Goal: Task Accomplishment & Management: Use online tool/utility

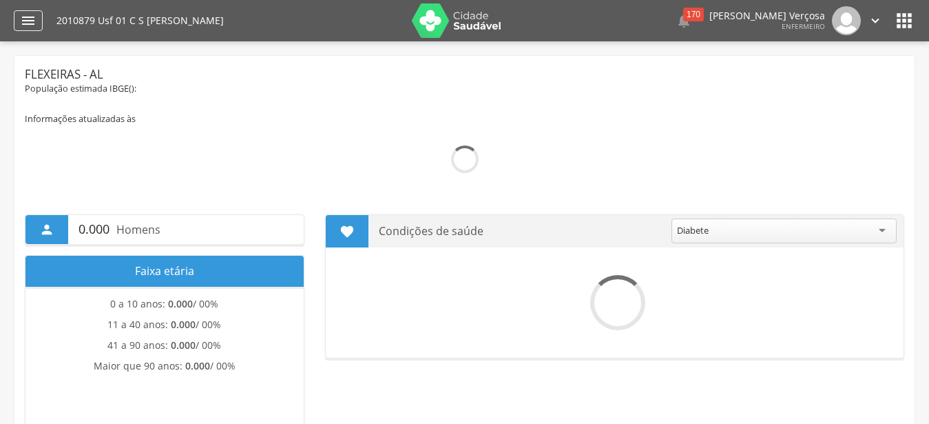
click at [28, 21] on icon "" at bounding box center [28, 20] width 17 height 17
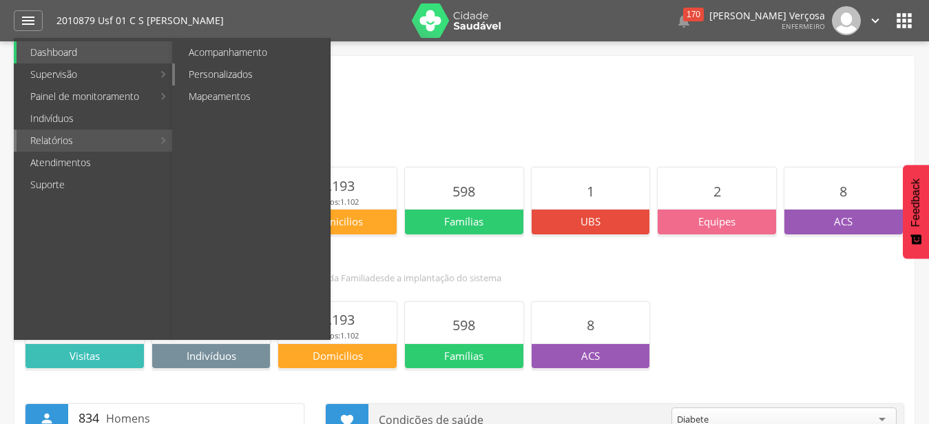
click at [235, 78] on link "Personalizados" at bounding box center [252, 74] width 155 height 22
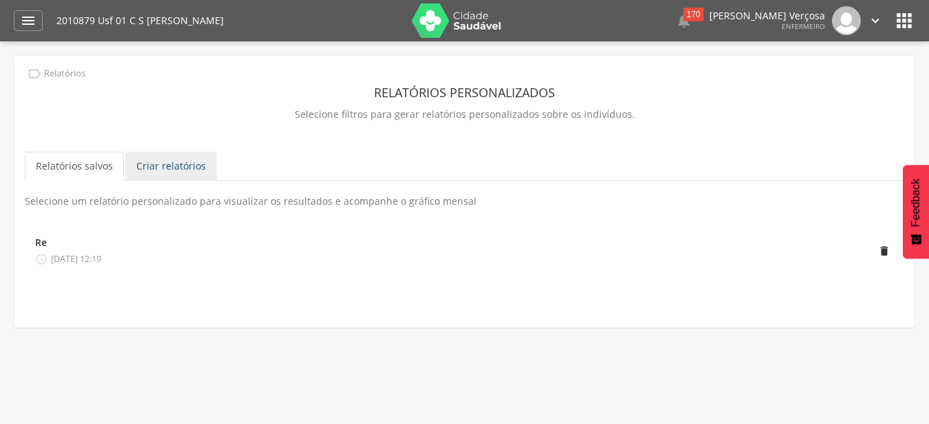
click at [177, 168] on link "Criar relatórios" at bounding box center [171, 166] width 92 height 29
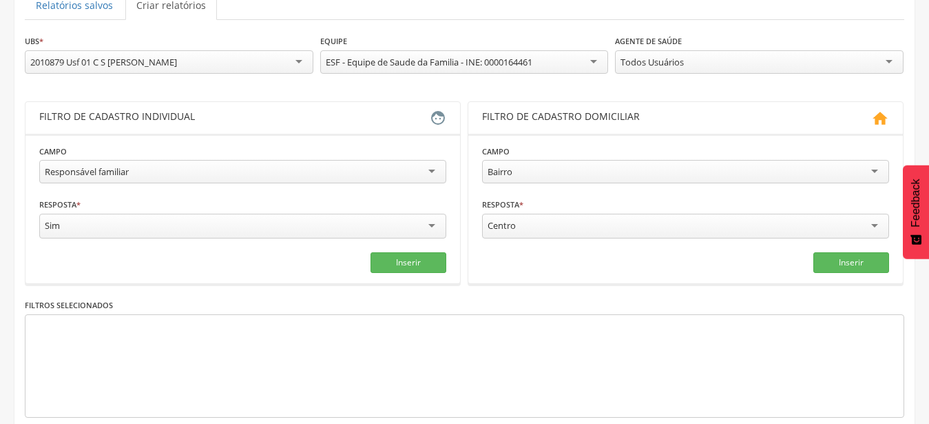
scroll to position [163, 0]
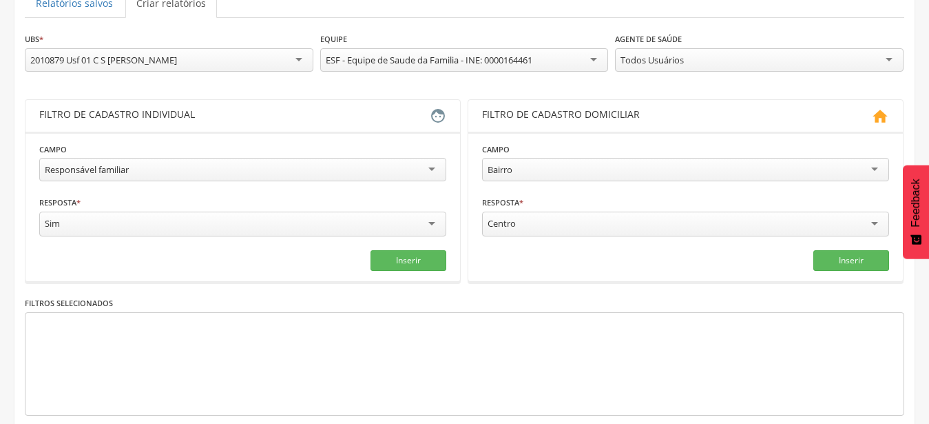
click at [371, 169] on div "Responsável familiar" at bounding box center [242, 169] width 407 height 23
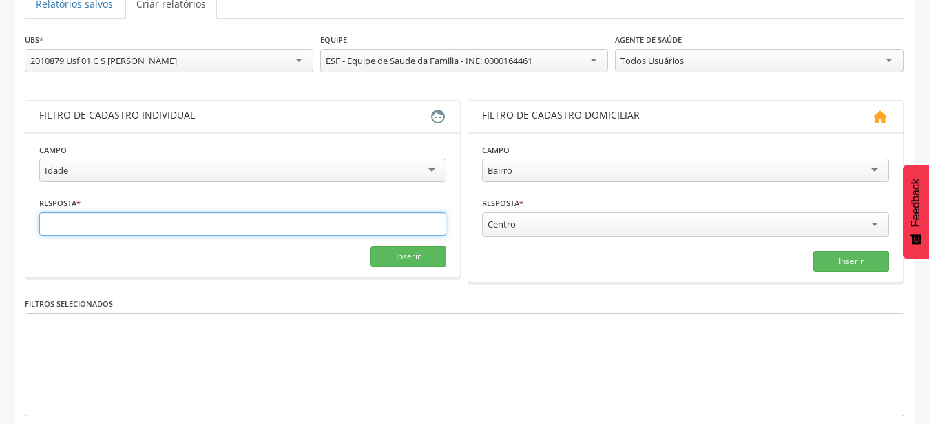
click at [70, 223] on input "text" at bounding box center [242, 223] width 407 height 23
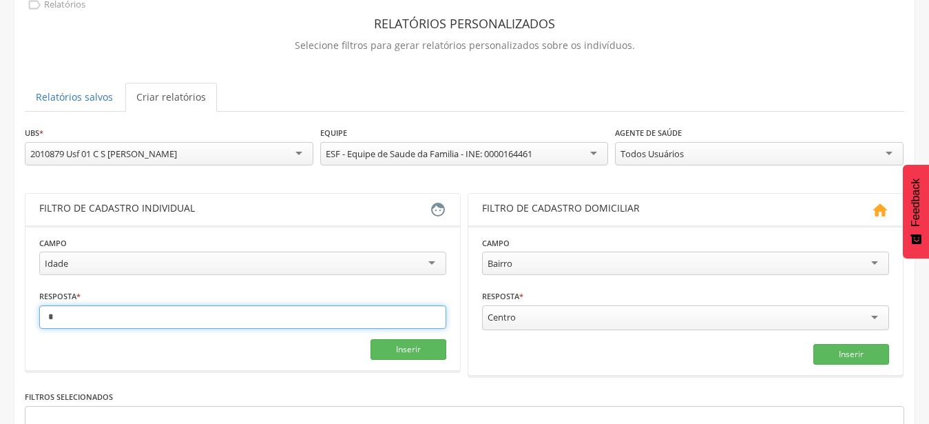
scroll to position [59, 0]
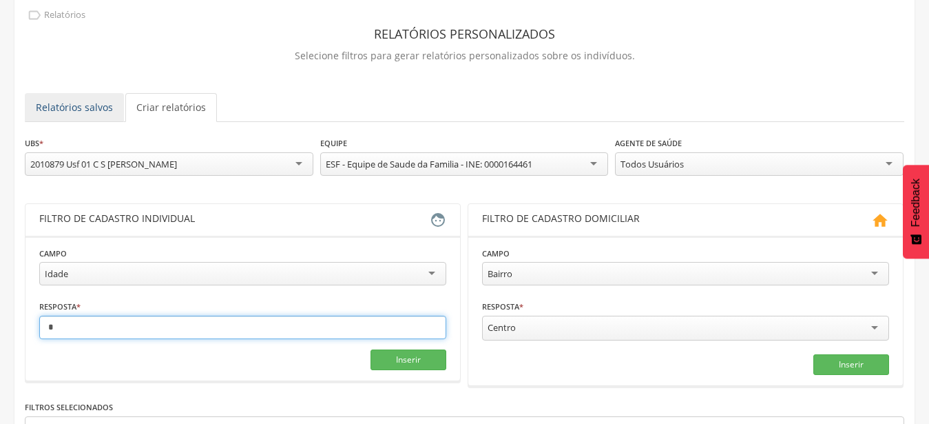
type input "*"
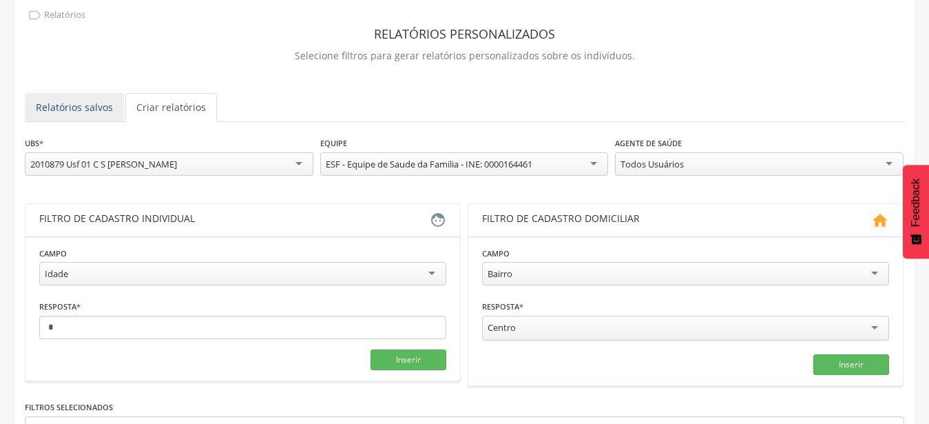
click at [66, 105] on link "Relatórios salvos" at bounding box center [74, 107] width 99 height 29
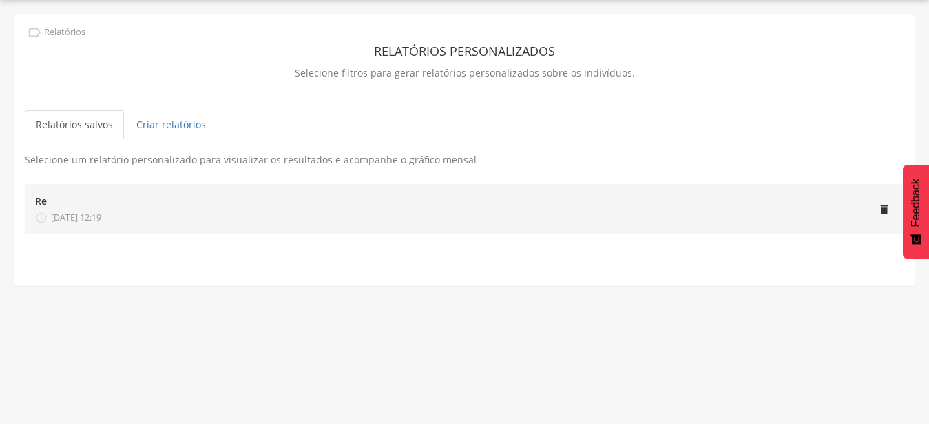
click at [78, 214] on span "[DATE] 12:19" at bounding box center [76, 217] width 50 height 12
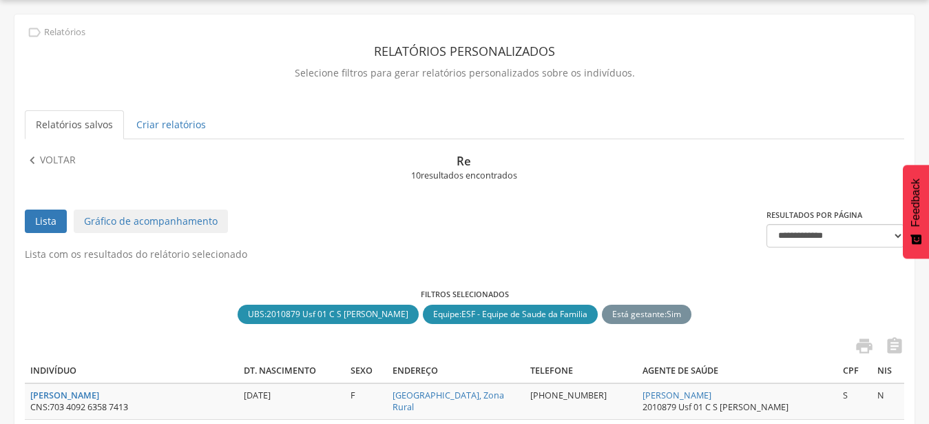
click at [43, 32] on div " Relatórios" at bounding box center [55, 32] width 61 height 15
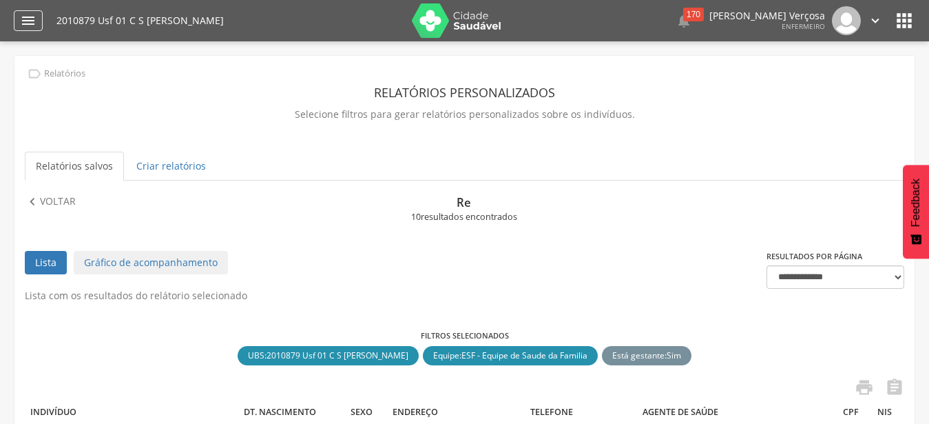
click at [26, 26] on icon "" at bounding box center [28, 20] width 17 height 17
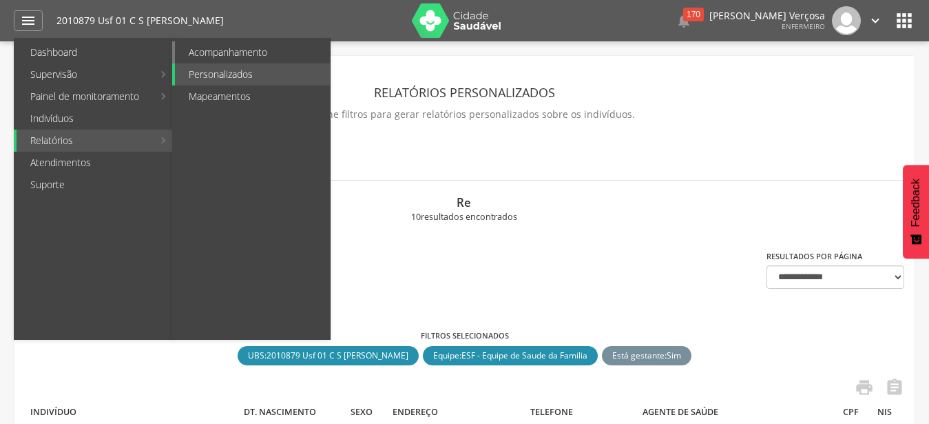
click at [232, 51] on link "Acompanhamento" at bounding box center [252, 52] width 155 height 22
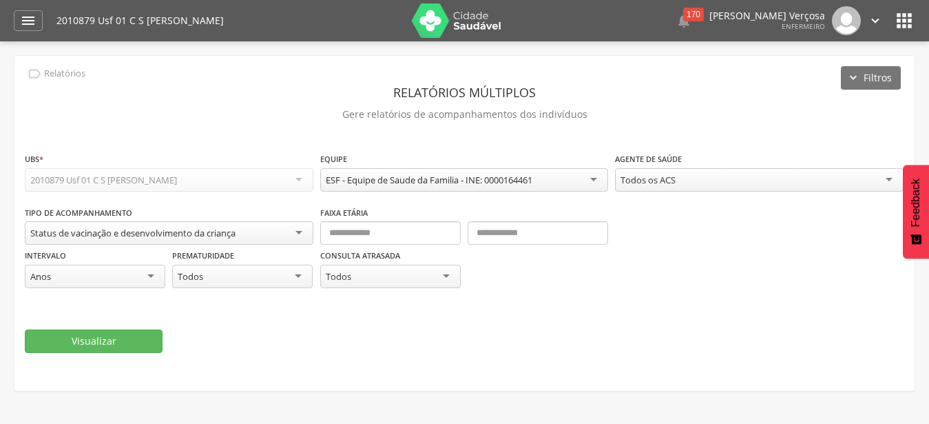
click at [70, 277] on div "Anos" at bounding box center [95, 276] width 141 height 23
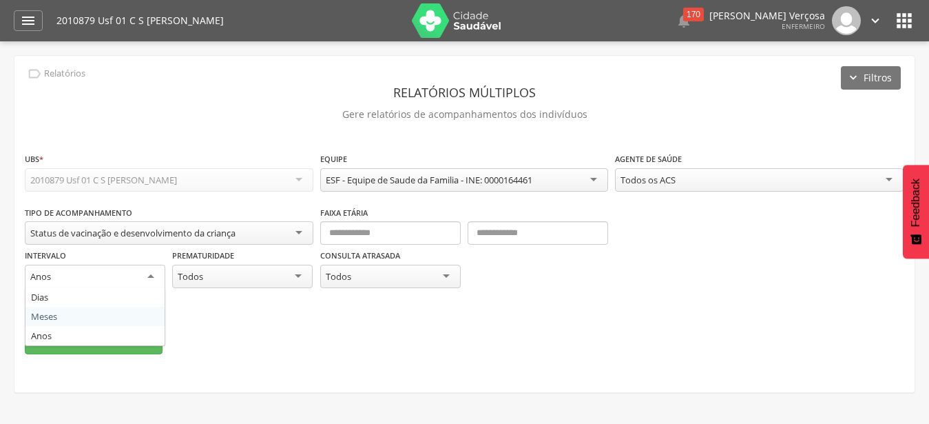
click at [54, 320] on fieldset "**********" at bounding box center [465, 253] width 880 height 203
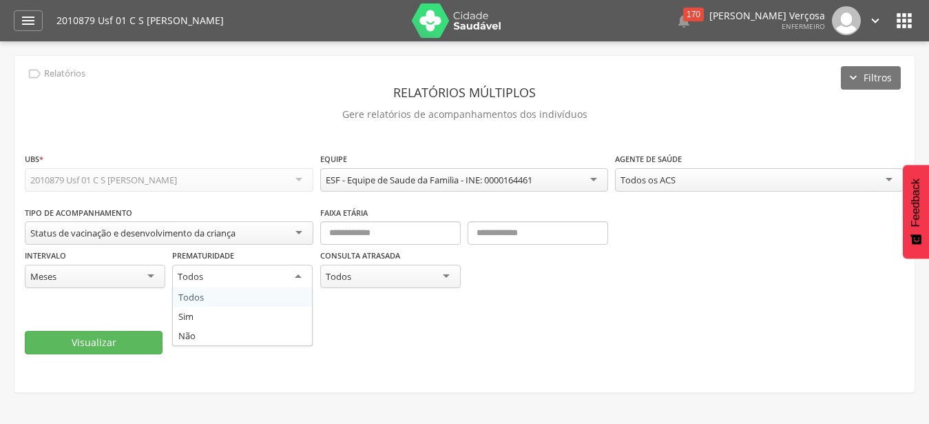
click at [293, 280] on div "Todos" at bounding box center [242, 277] width 141 height 25
click at [215, 296] on div "Intervalo ***** Meses Dias Meses Anos Prematuridade ***** Todos Todos Sim Não" at bounding box center [169, 275] width 289 height 55
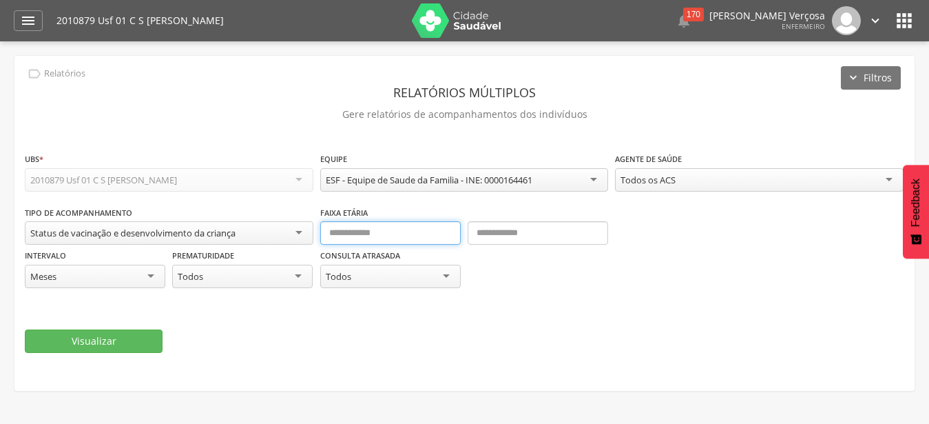
click at [351, 231] on input "text" at bounding box center [390, 232] width 141 height 23
type input "*"
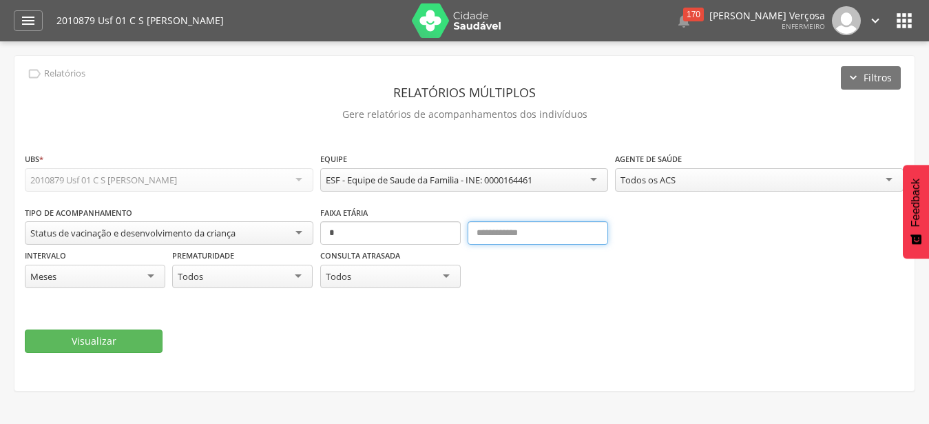
click at [502, 241] on input "text" at bounding box center [538, 232] width 141 height 23
type input "**"
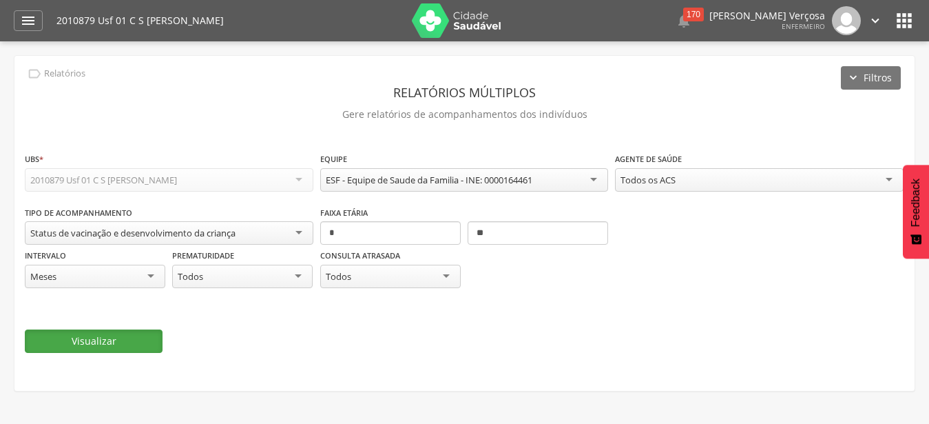
click at [103, 338] on button "Visualizar" at bounding box center [94, 340] width 138 height 23
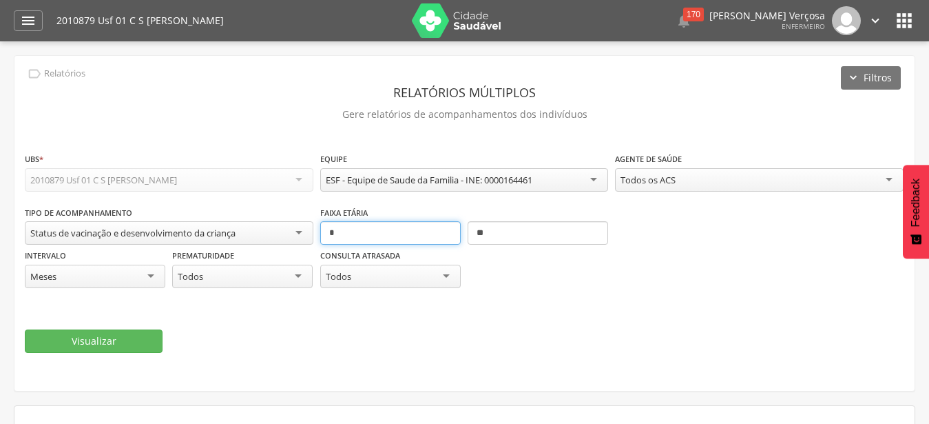
click at [345, 237] on input "*" at bounding box center [390, 232] width 141 height 23
type input "**"
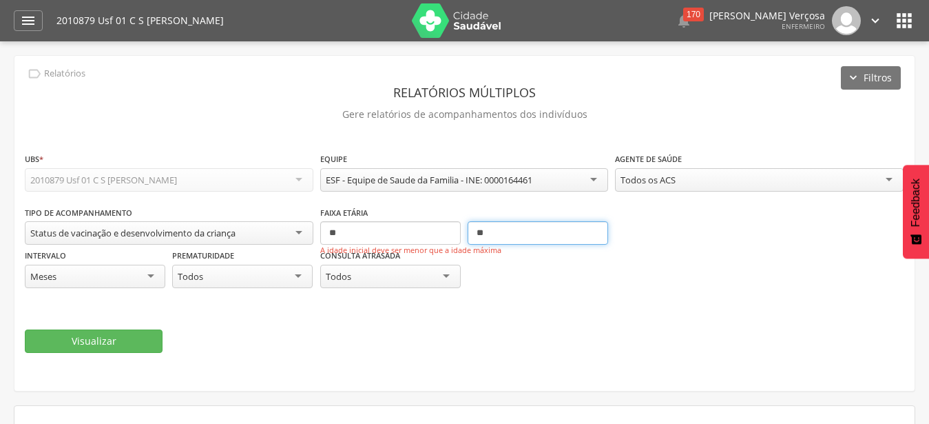
click at [496, 232] on input "**" at bounding box center [538, 232] width 141 height 23
type input "*"
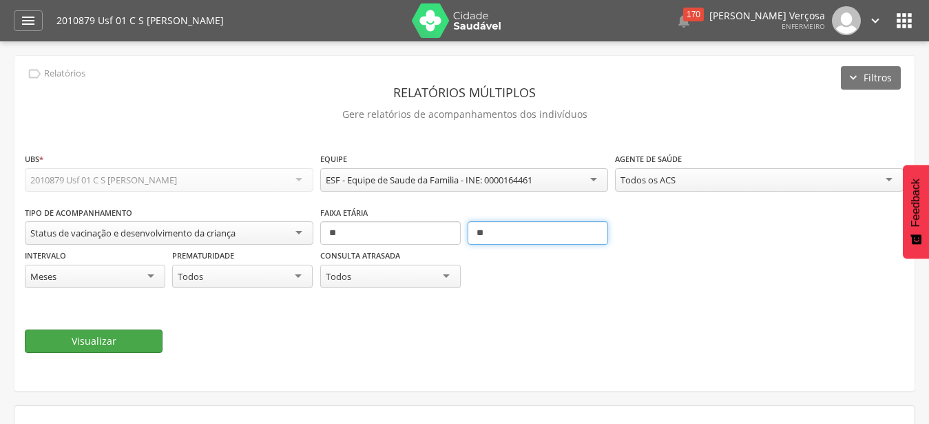
type input "**"
click at [75, 337] on button "Visualizar" at bounding box center [94, 340] width 138 height 23
click at [86, 336] on button "Visualizar" at bounding box center [94, 340] width 138 height 23
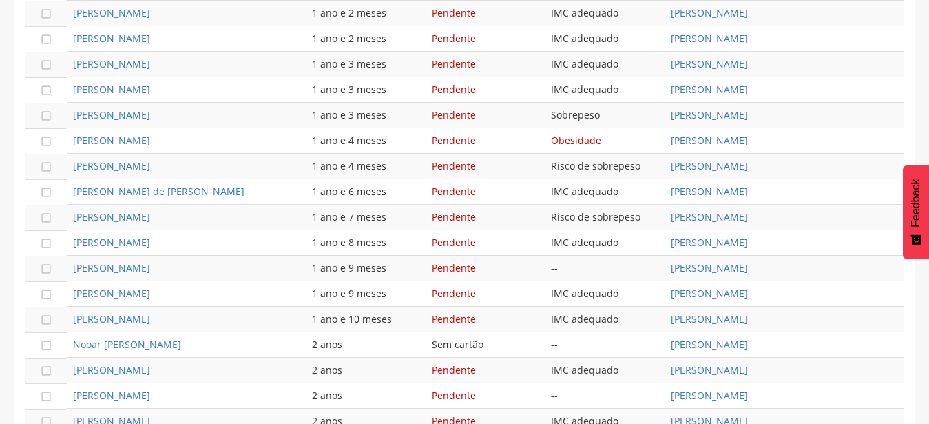
scroll to position [934, 0]
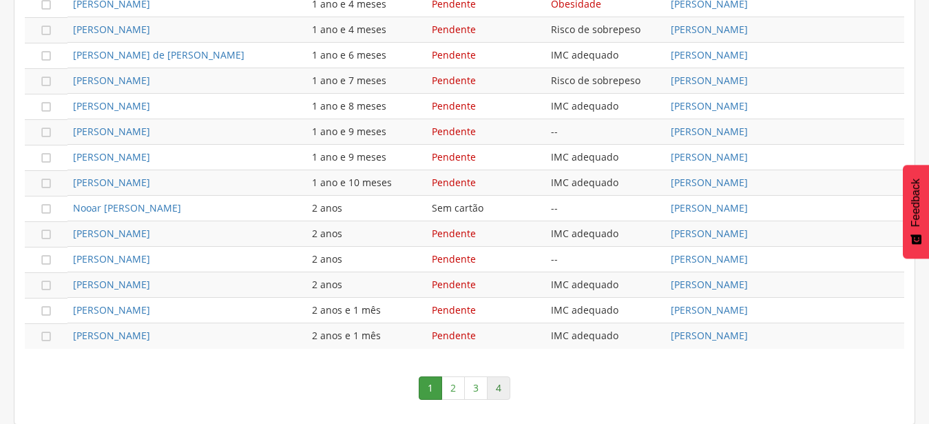
click at [504, 391] on link "4" at bounding box center [498, 387] width 23 height 23
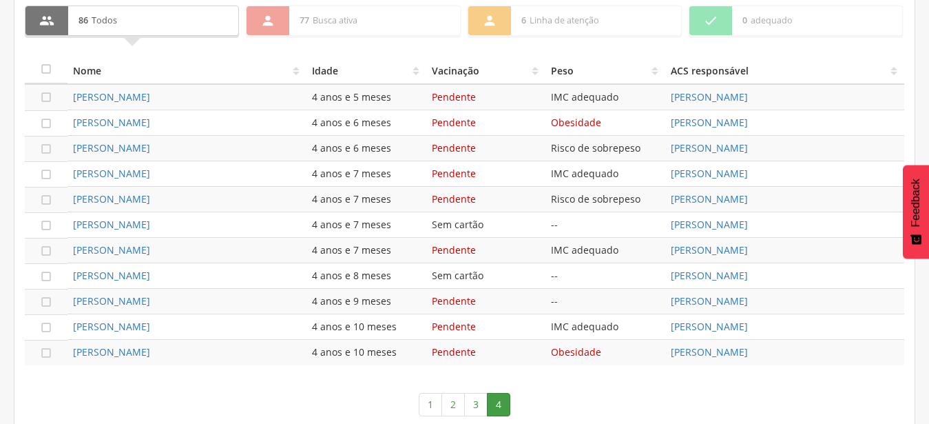
scroll to position [577, 0]
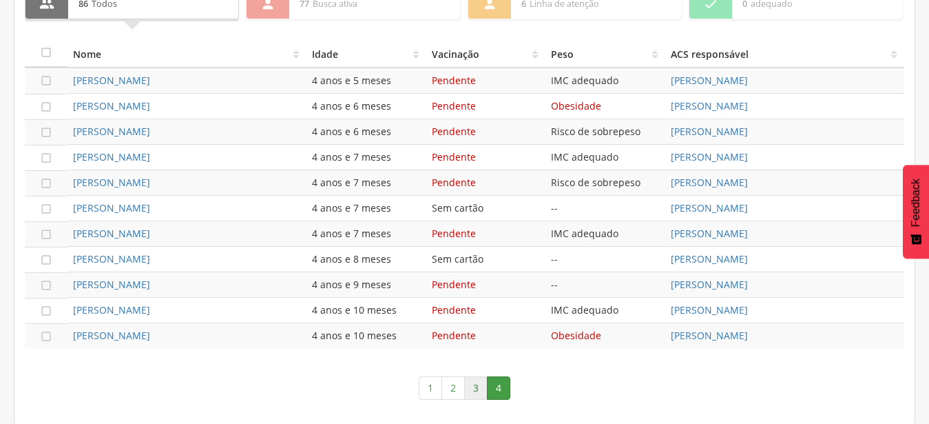
click at [475, 392] on link "3" at bounding box center [475, 387] width 23 height 23
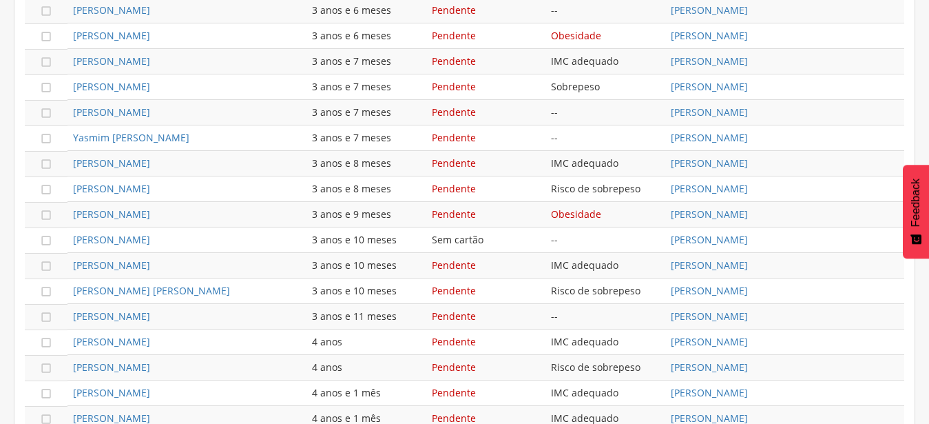
scroll to position [934, 0]
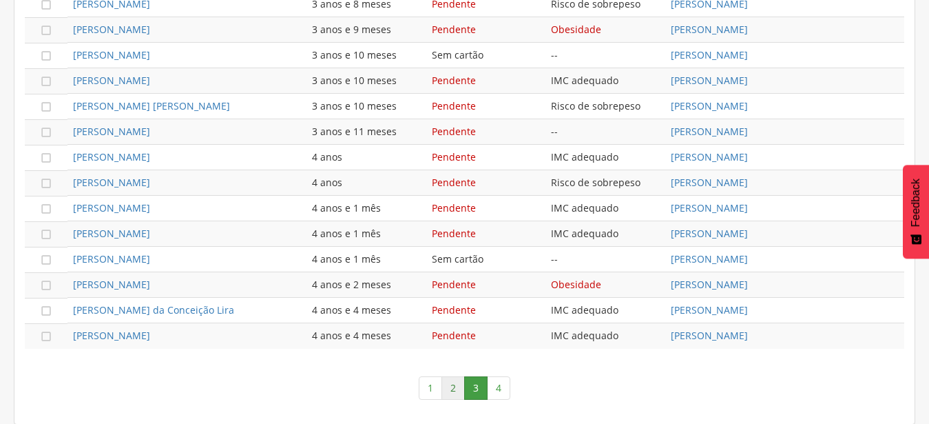
click at [448, 384] on link "2" at bounding box center [453, 387] width 23 height 23
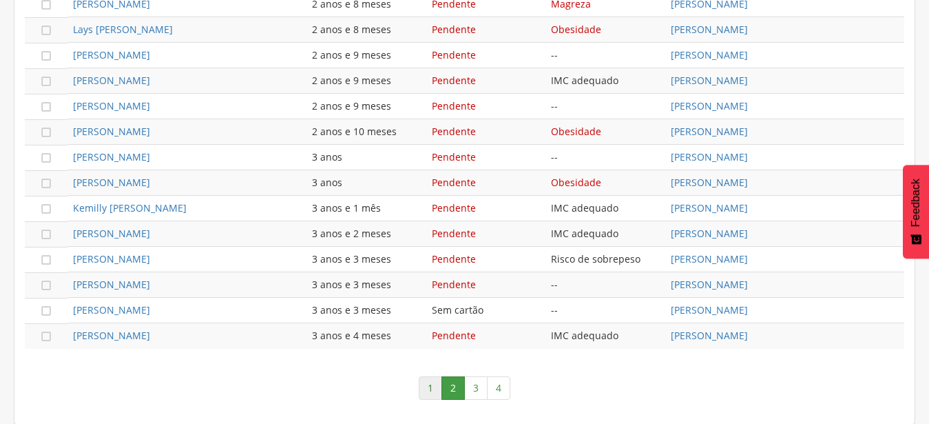
click at [437, 386] on link "1" at bounding box center [430, 387] width 23 height 23
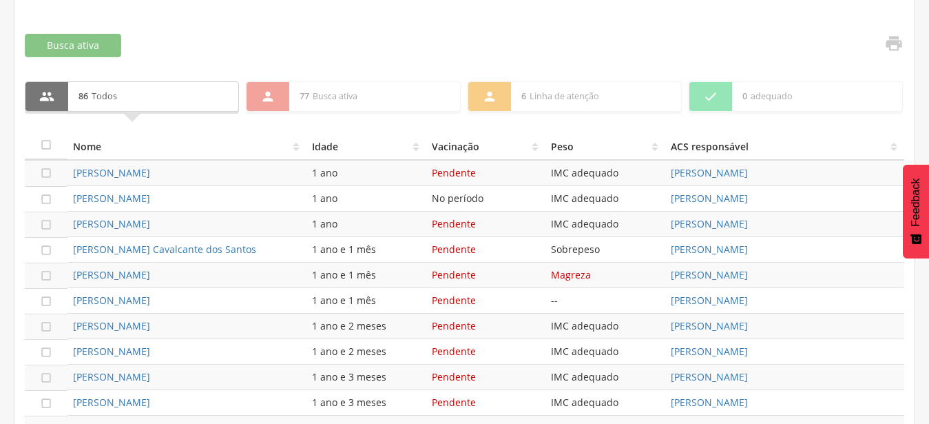
scroll to position [488, 0]
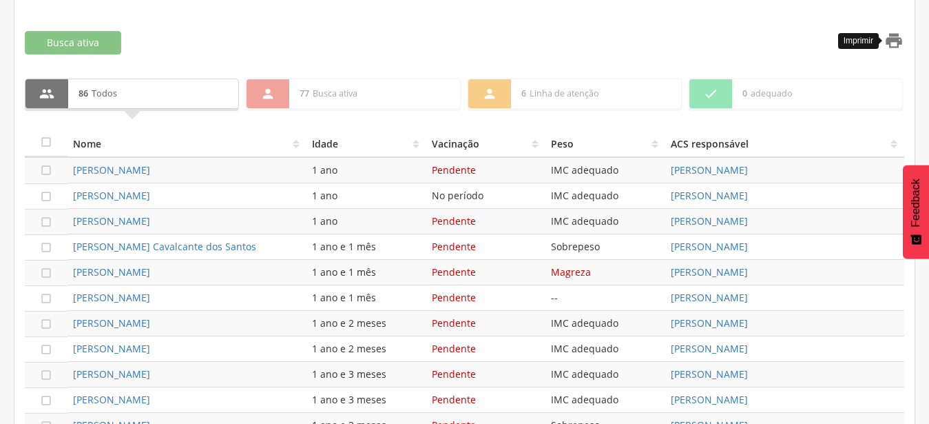
click at [893, 41] on icon "" at bounding box center [894, 40] width 19 height 19
